Goal: Transaction & Acquisition: Purchase product/service

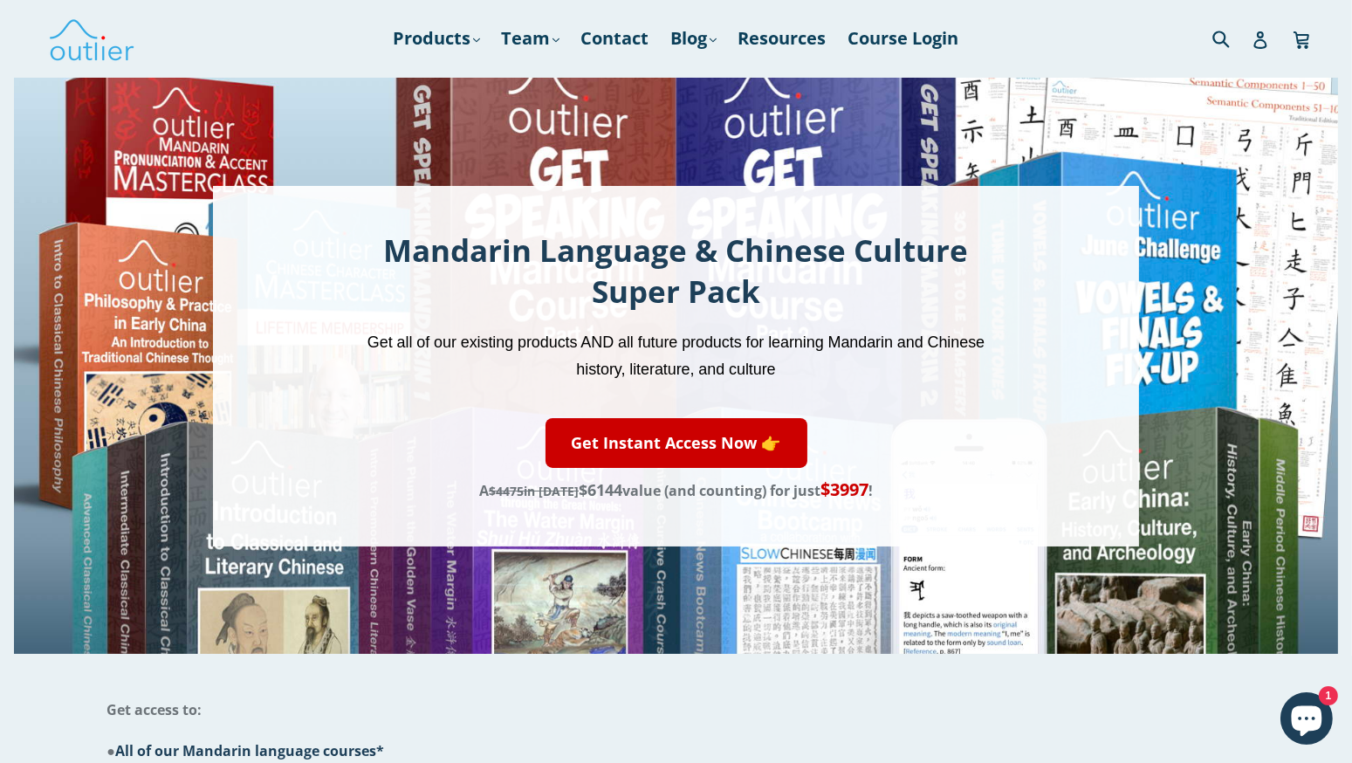
click at [765, 429] on link "Get Instant Access Now 👉" at bounding box center [676, 443] width 262 height 50
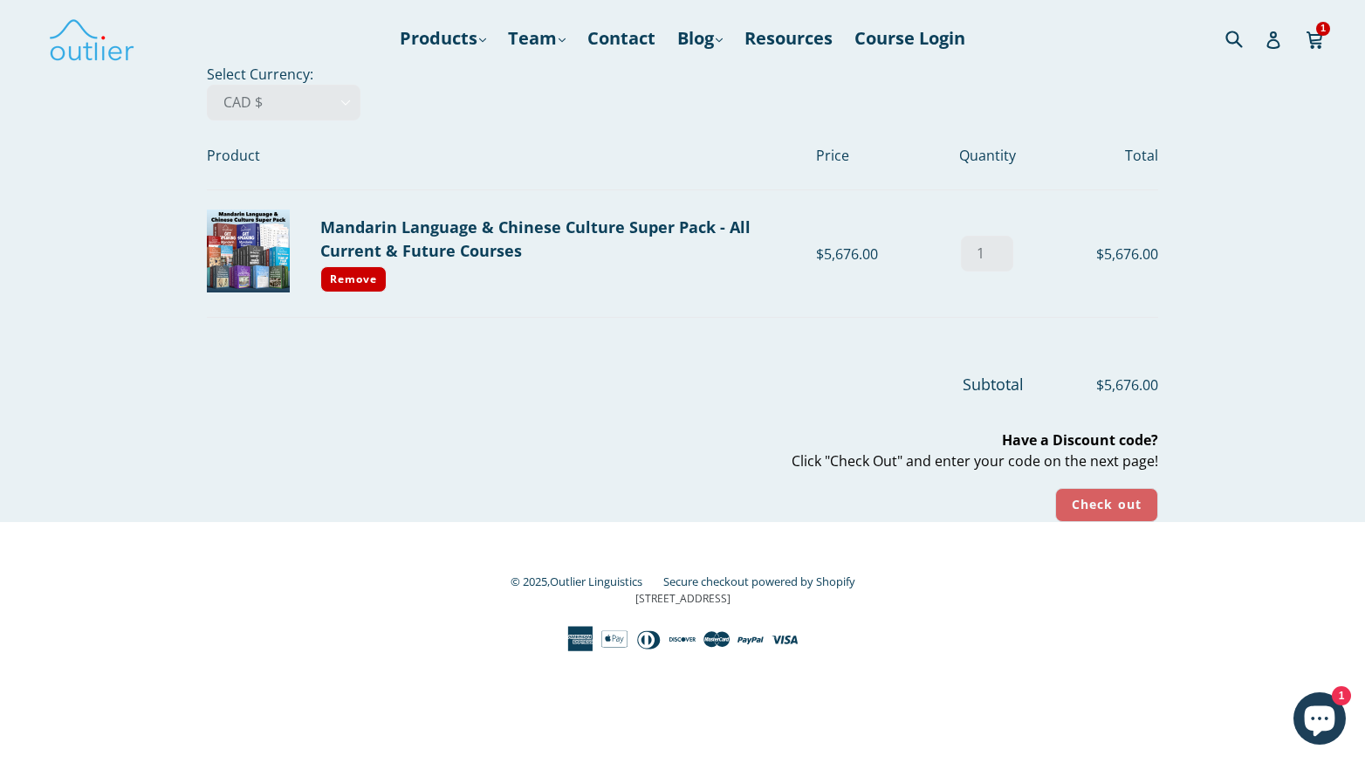
click at [1110, 510] on input "Check out" at bounding box center [1106, 505] width 103 height 34
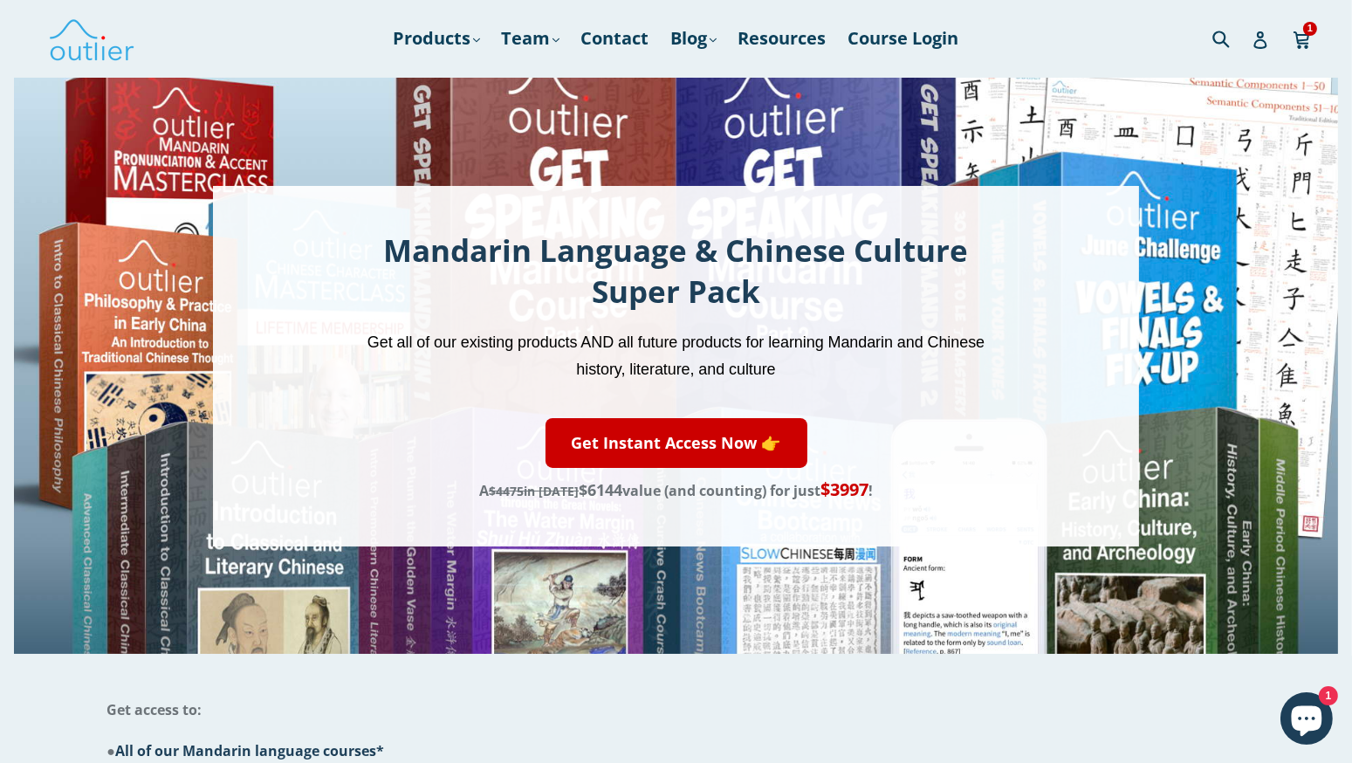
click at [683, 447] on link "Get Instant Access Now 👉" at bounding box center [676, 443] width 262 height 50
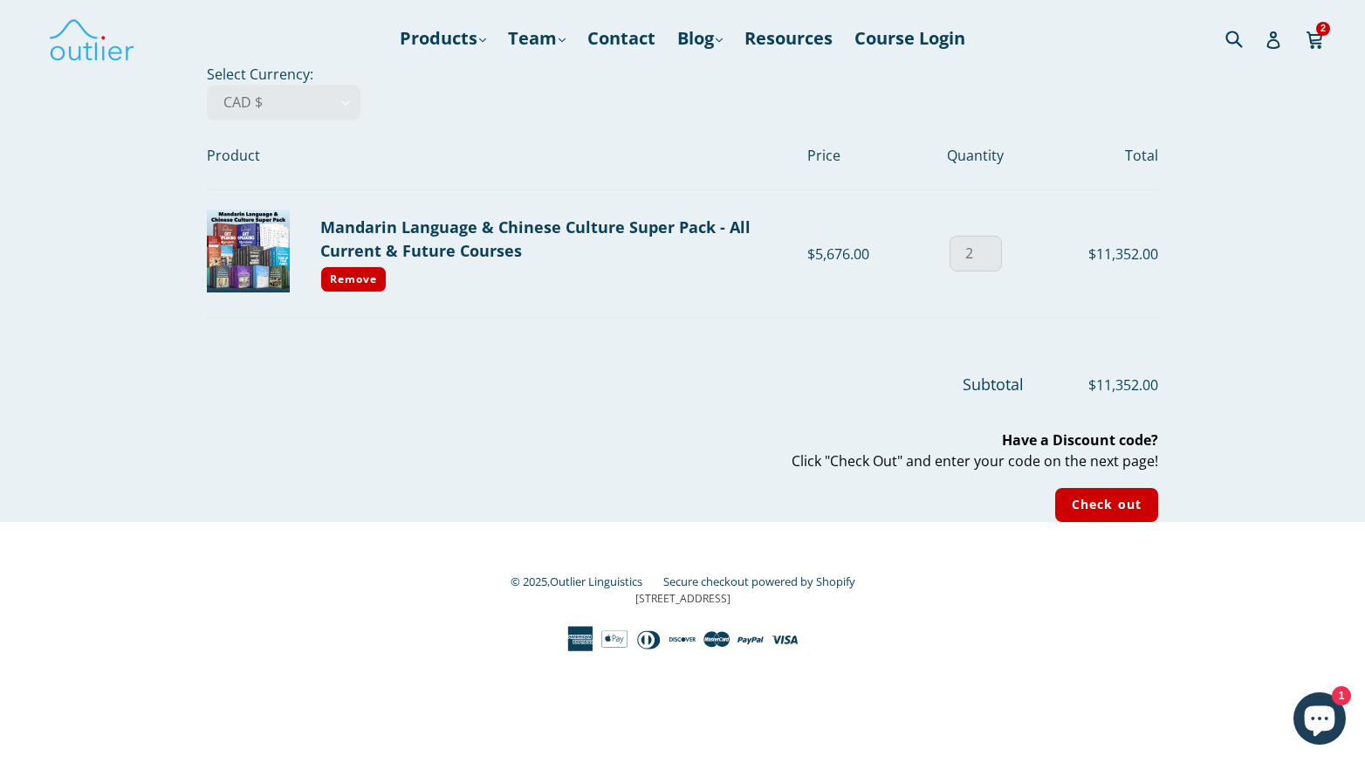
click at [975, 255] on input "2" at bounding box center [975, 254] width 52 height 36
click at [956, 241] on input "2" at bounding box center [975, 254] width 52 height 36
type input "1"
click at [989, 257] on input "1" at bounding box center [975, 254] width 52 height 36
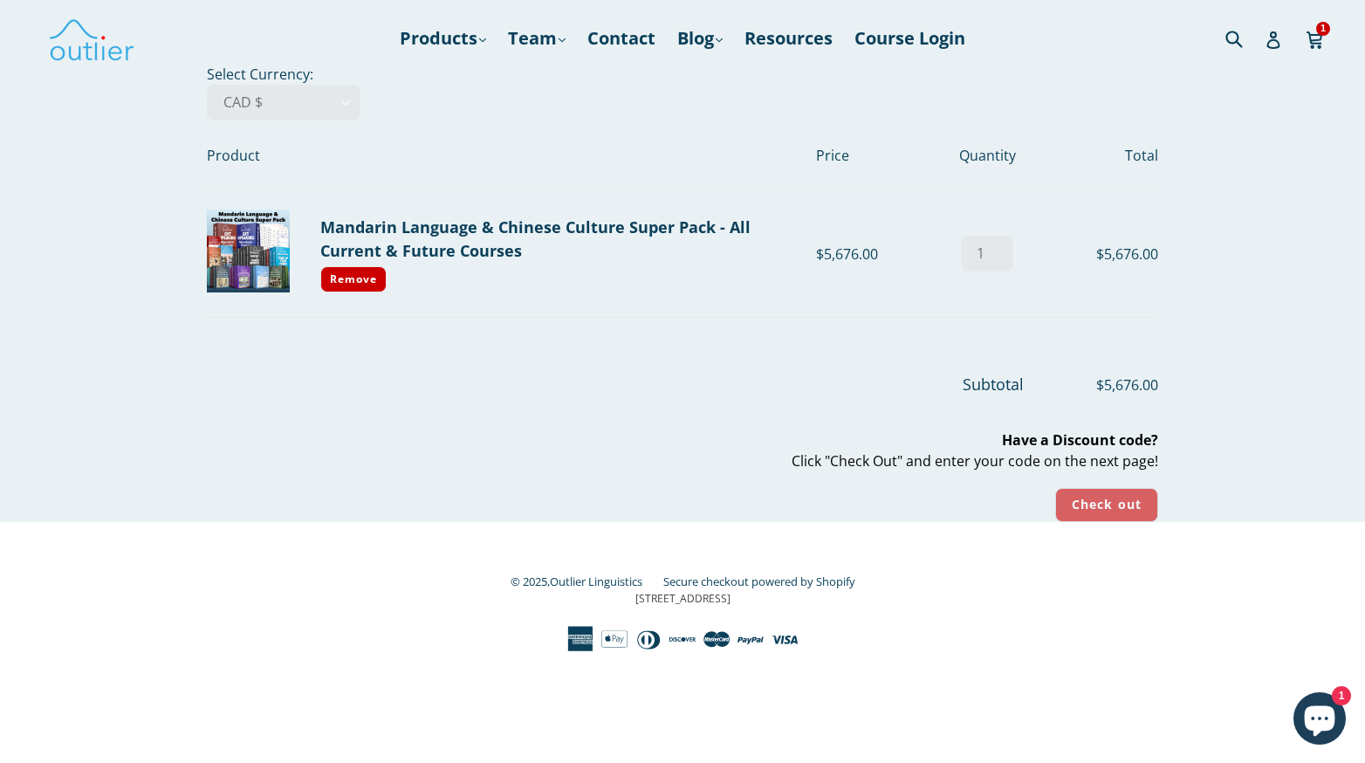
click at [1105, 507] on input "Check out" at bounding box center [1106, 505] width 103 height 34
click at [285, 99] on select "AED د.إ AFN ؋ ALL L AMD դր. ANG ƒ AUD $ AWG ƒ AZN ₼ BAM КМ BBD $ BDT ৳ BGN лв. …" at bounding box center [284, 103] width 154 height 36
